Goal: Task Accomplishment & Management: Complete application form

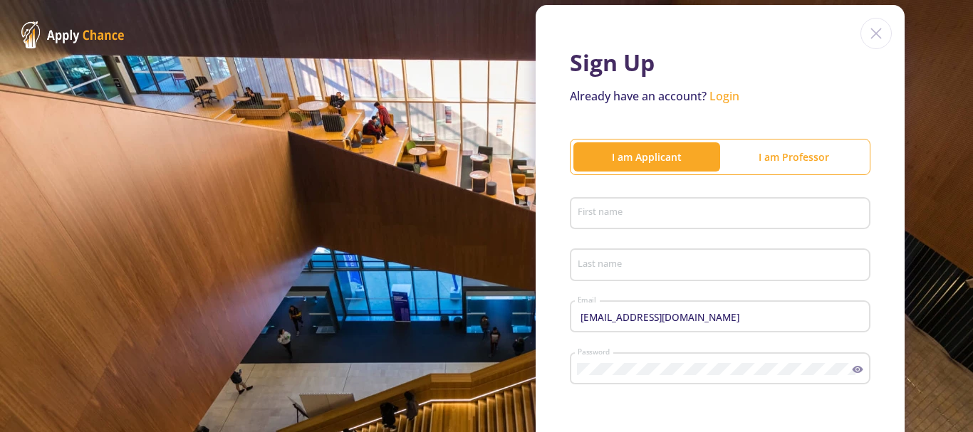
scroll to position [71, 0]
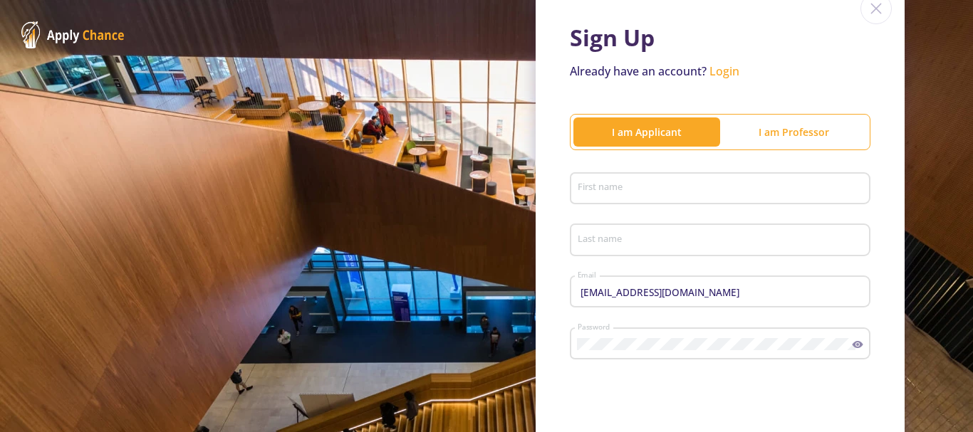
click at [616, 186] on input "First name" at bounding box center [722, 189] width 291 height 13
type input "[PERSON_NAME]"
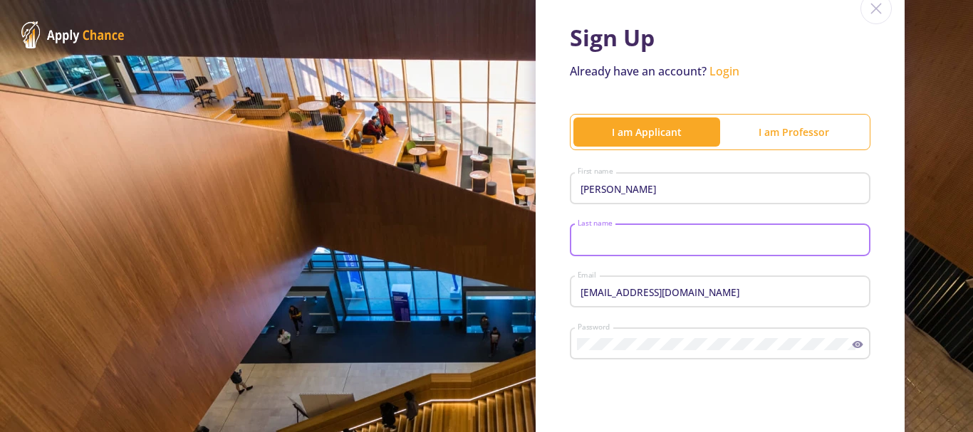
click at [609, 235] on input "Last name" at bounding box center [722, 240] width 291 height 13
type input "Chaman"
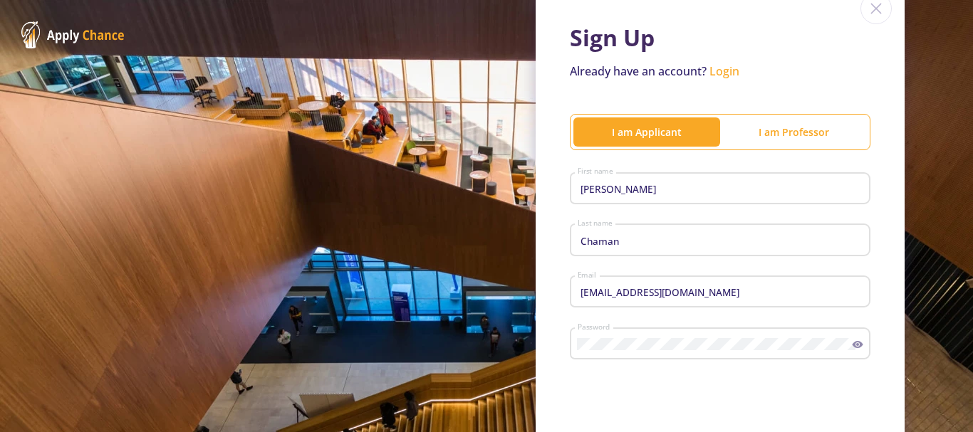
click at [688, 285] on div "[EMAIL_ADDRESS][DOMAIN_NAME] Email" at bounding box center [720, 289] width 287 height 37
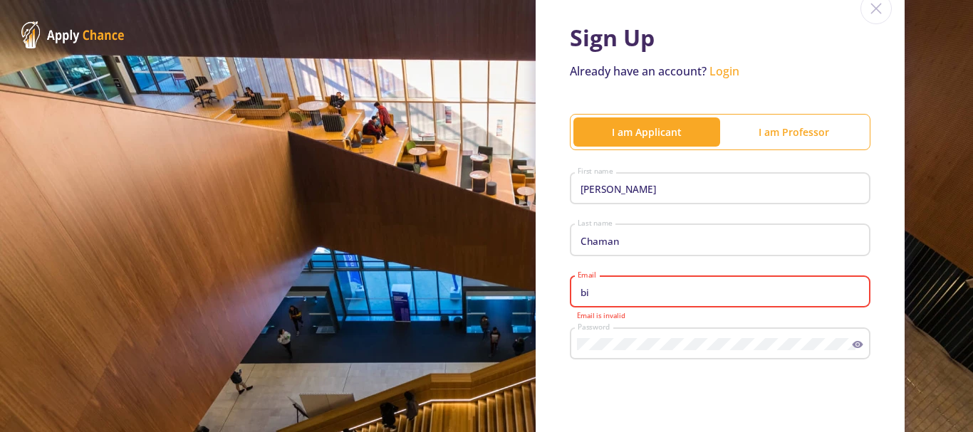
type input "b"
type input "A"
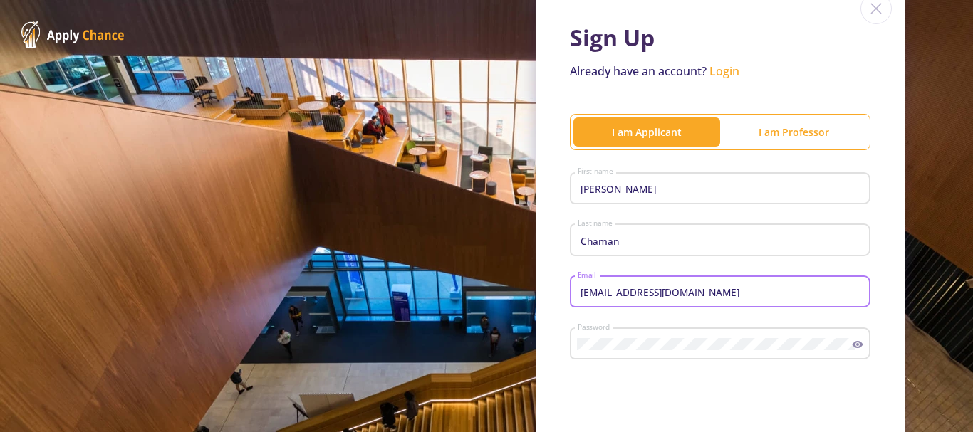
type input "[EMAIL_ADDRESS][DOMAIN_NAME]"
click at [857, 342] on icon at bounding box center [857, 344] width 11 height 11
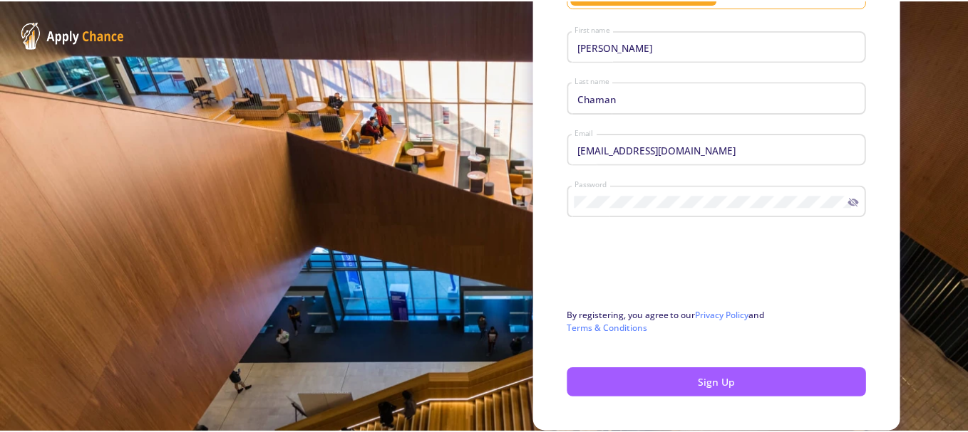
scroll to position [264, 0]
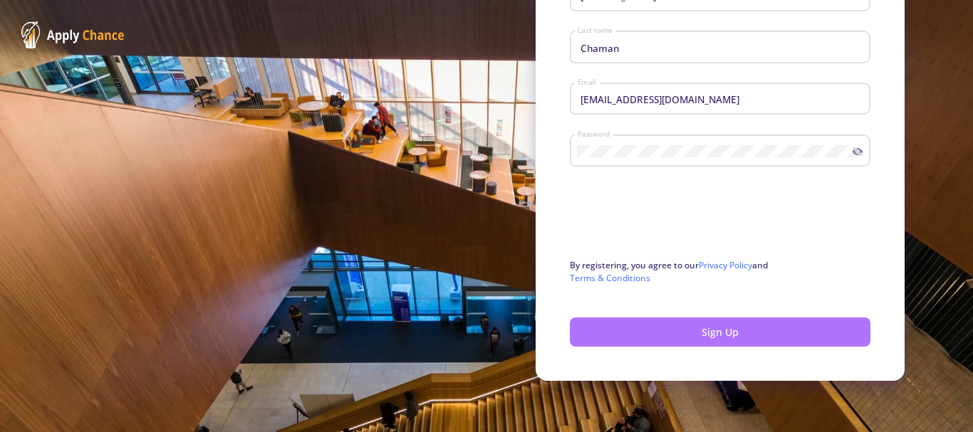
click at [660, 333] on button "Sign Up" at bounding box center [720, 332] width 301 height 29
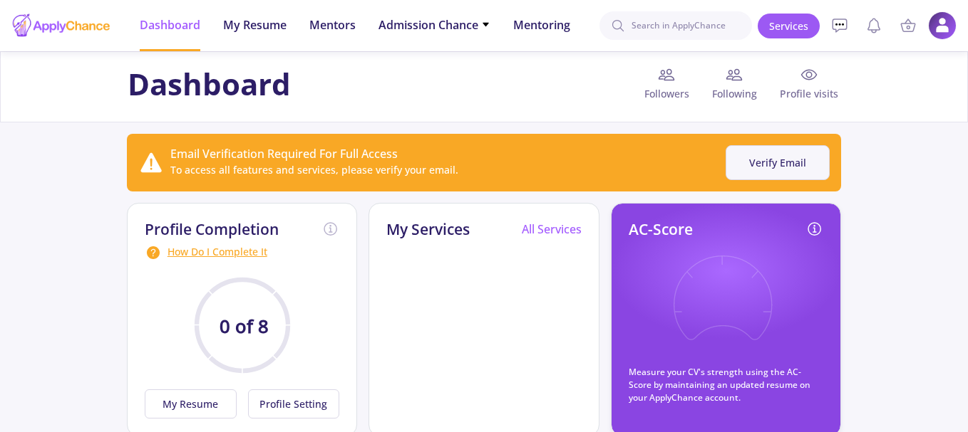
click at [754, 162] on button "Verify Email" at bounding box center [777, 162] width 104 height 35
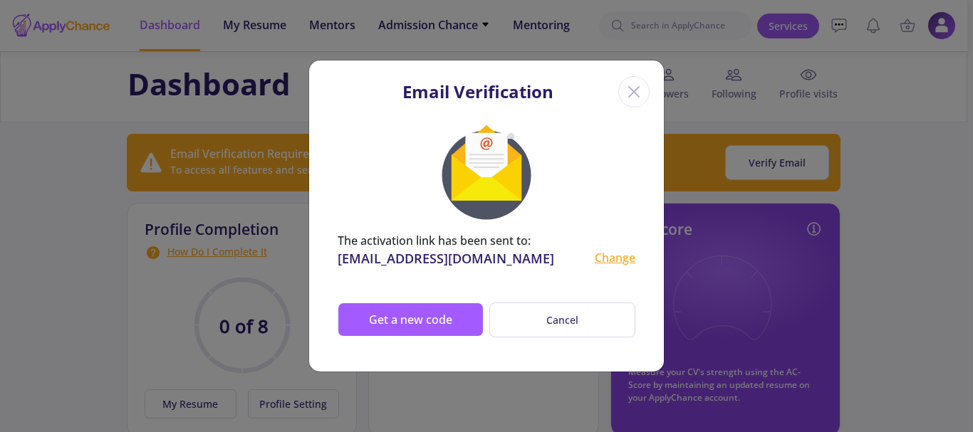
click at [636, 90] on line "Close" at bounding box center [634, 92] width 10 height 10
